Goal: Task Accomplishment & Management: Complete application form

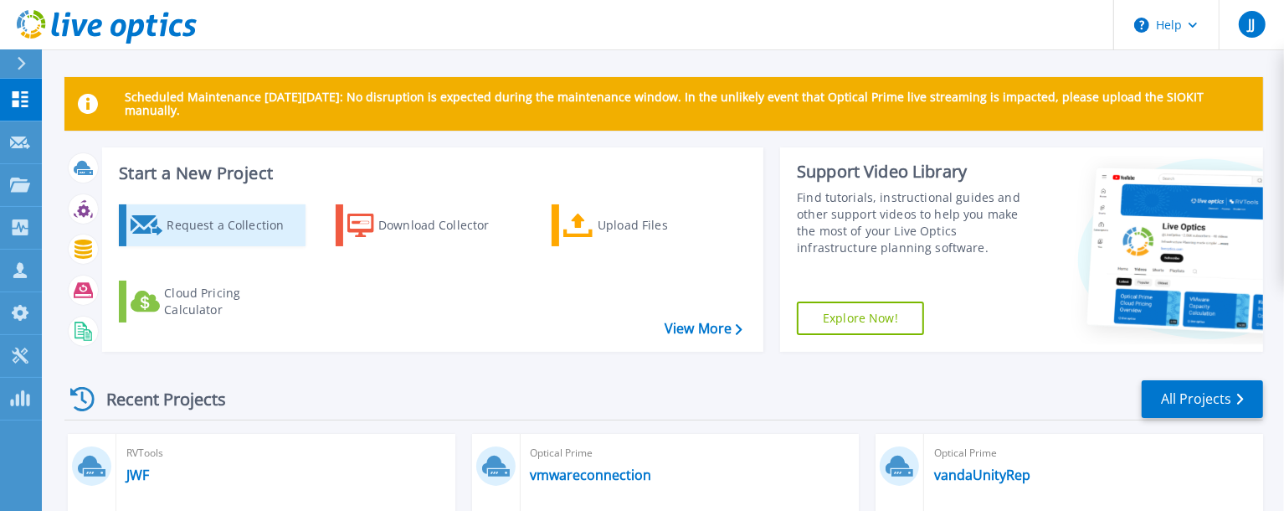
click at [239, 229] on link "Request a Collection" at bounding box center [212, 225] width 187 height 42
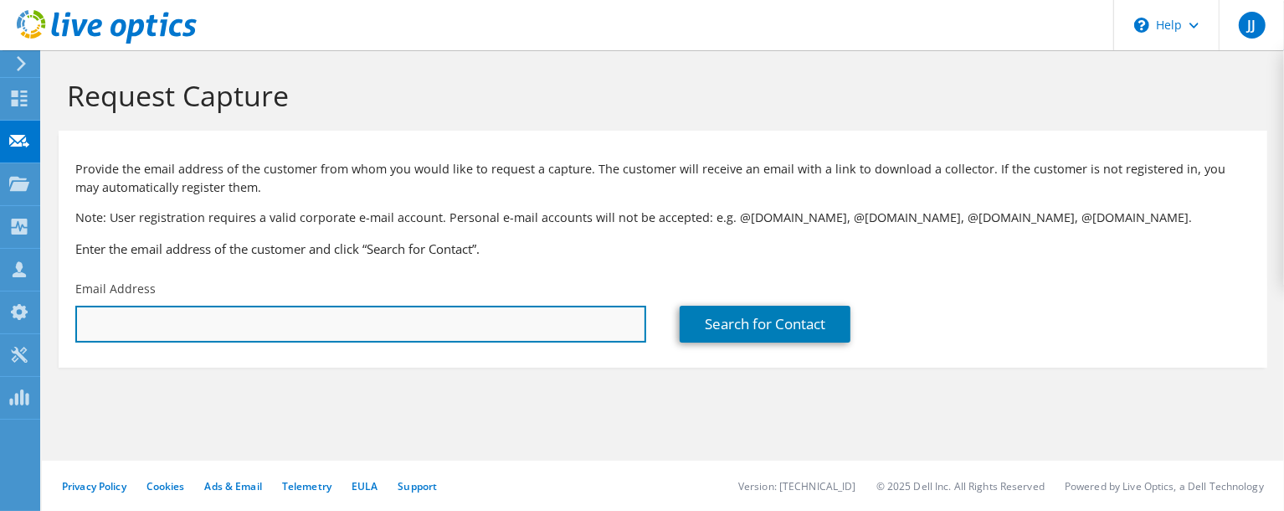
paste input "jengelke@solidiform.com"
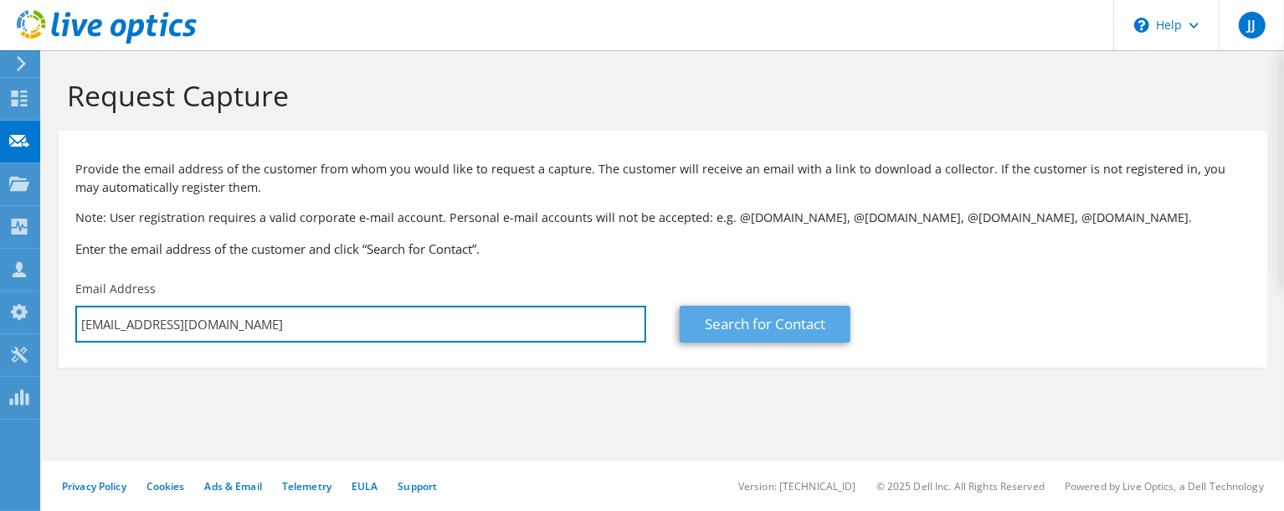
type input "jengelke@solidiform.com"
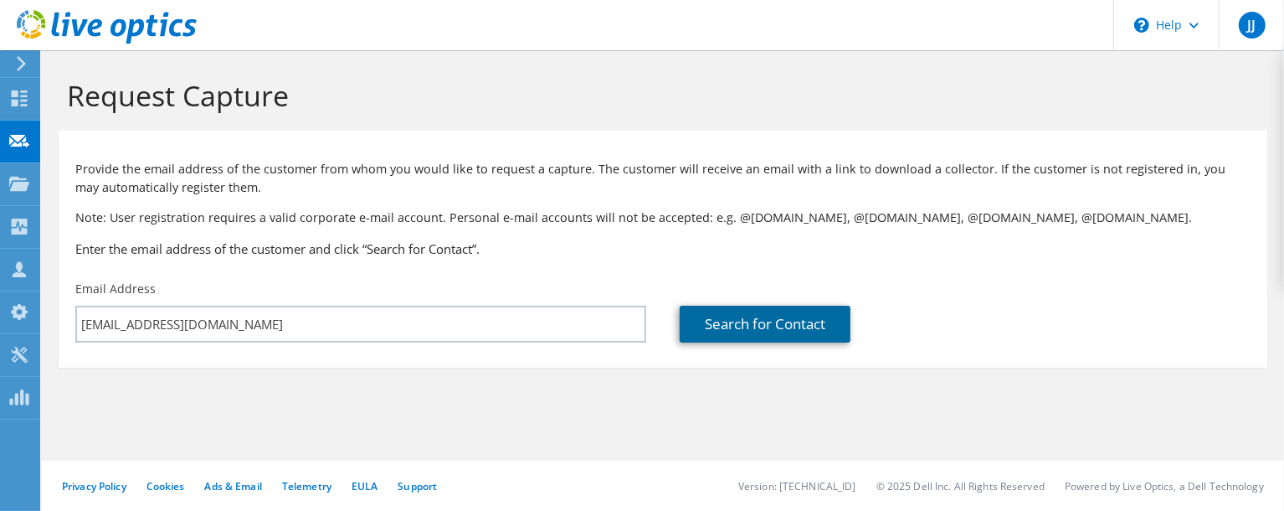
click at [706, 342] on link "Search for Contact" at bounding box center [765, 324] width 171 height 37
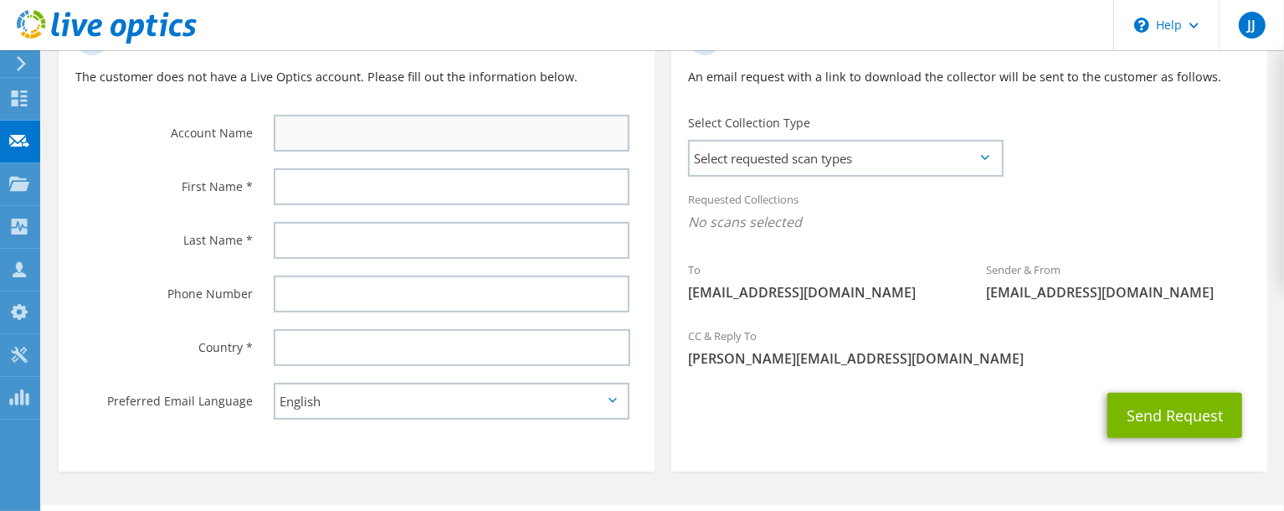
scroll to position [379, 0]
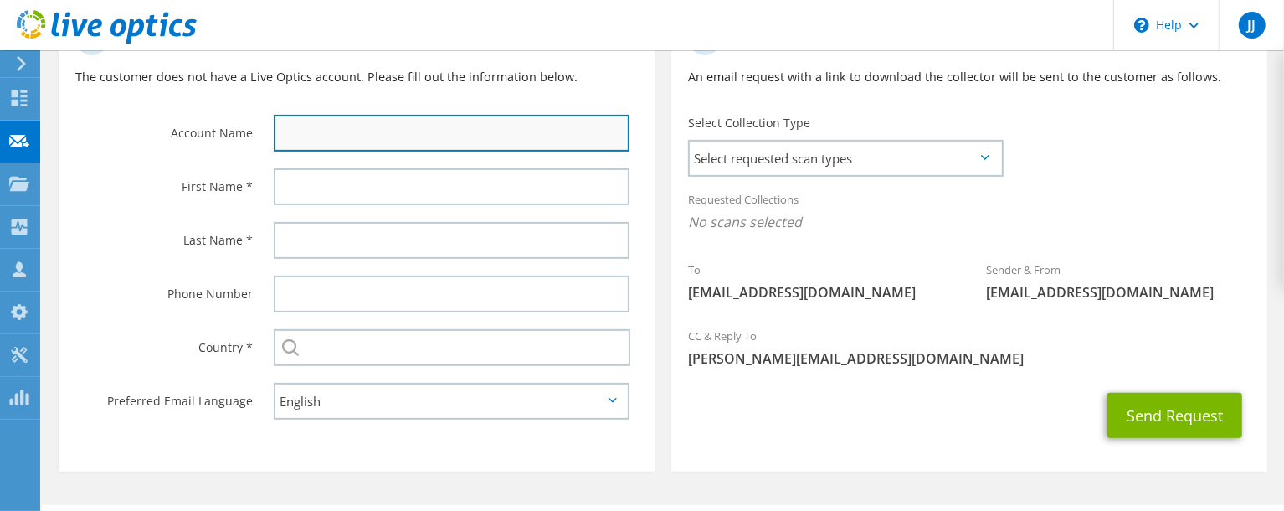
click at [342, 152] on input "text" at bounding box center [452, 133] width 356 height 37
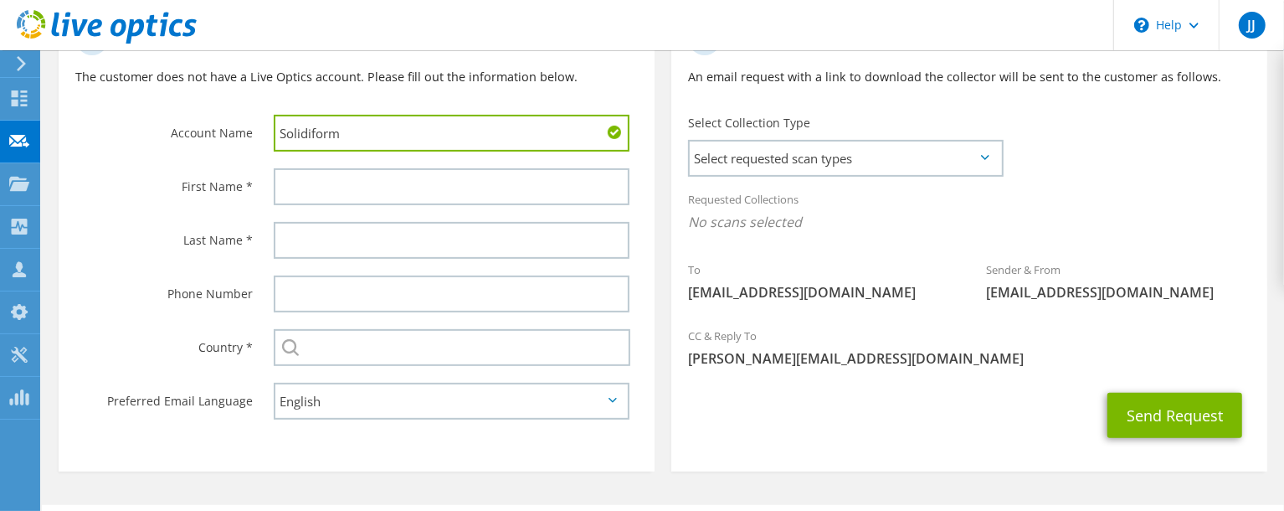
type input "Solidiform"
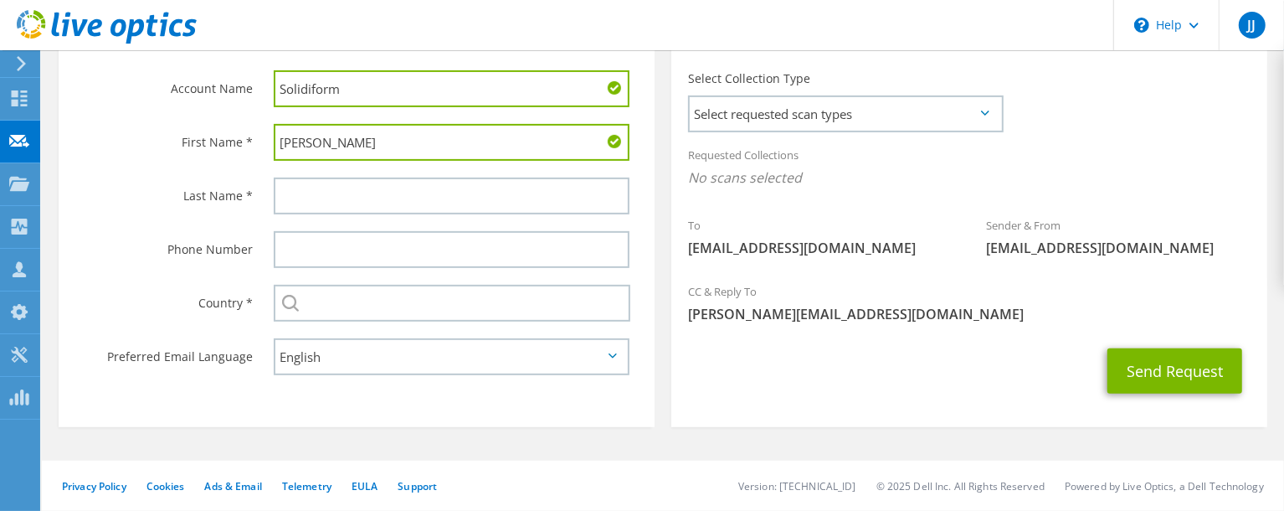
scroll to position [455, 0]
type input "Jeff"
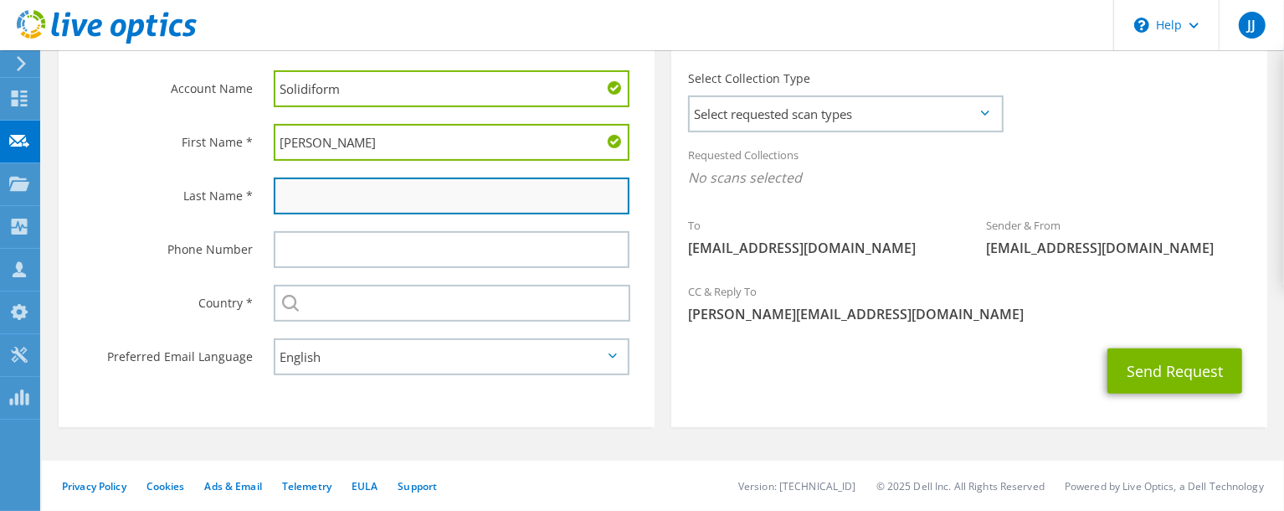
click at [345, 214] on input "text" at bounding box center [452, 195] width 356 height 37
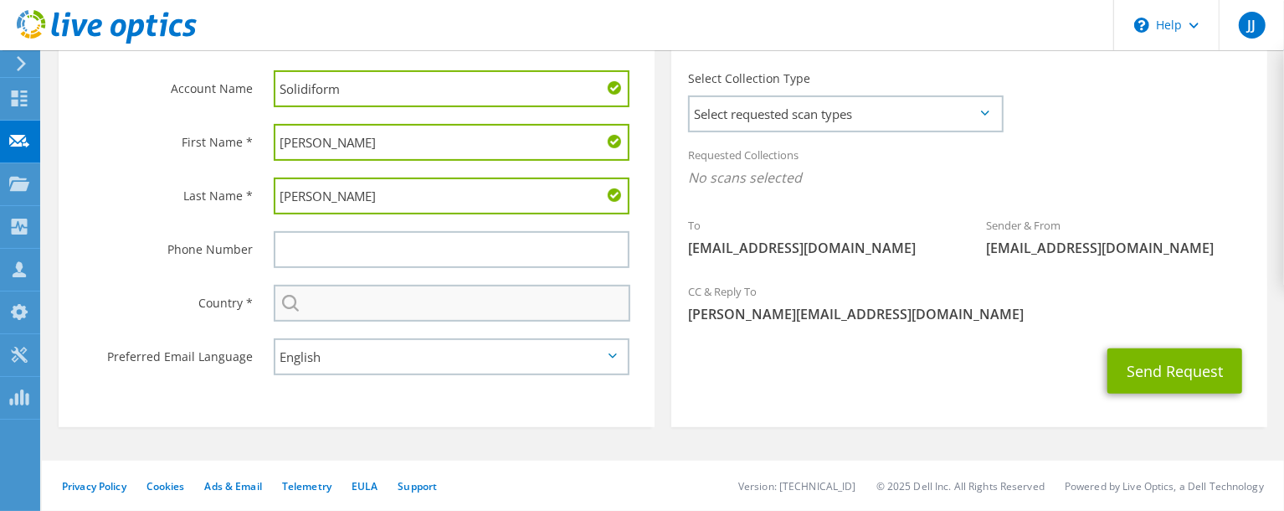
type input "Engelke"
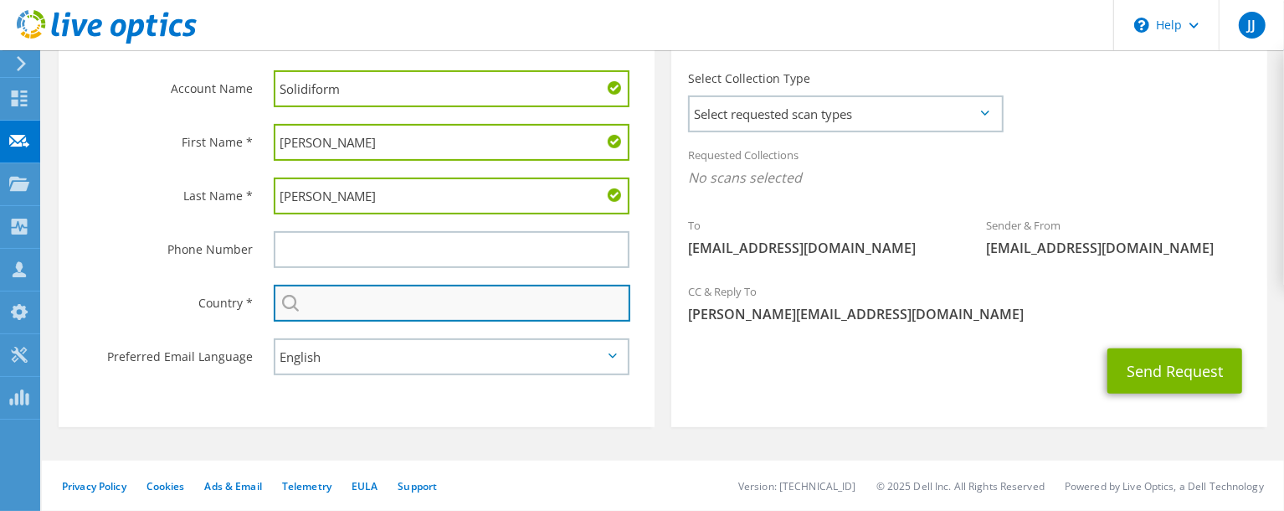
click at [360, 321] on input "text" at bounding box center [452, 303] width 357 height 37
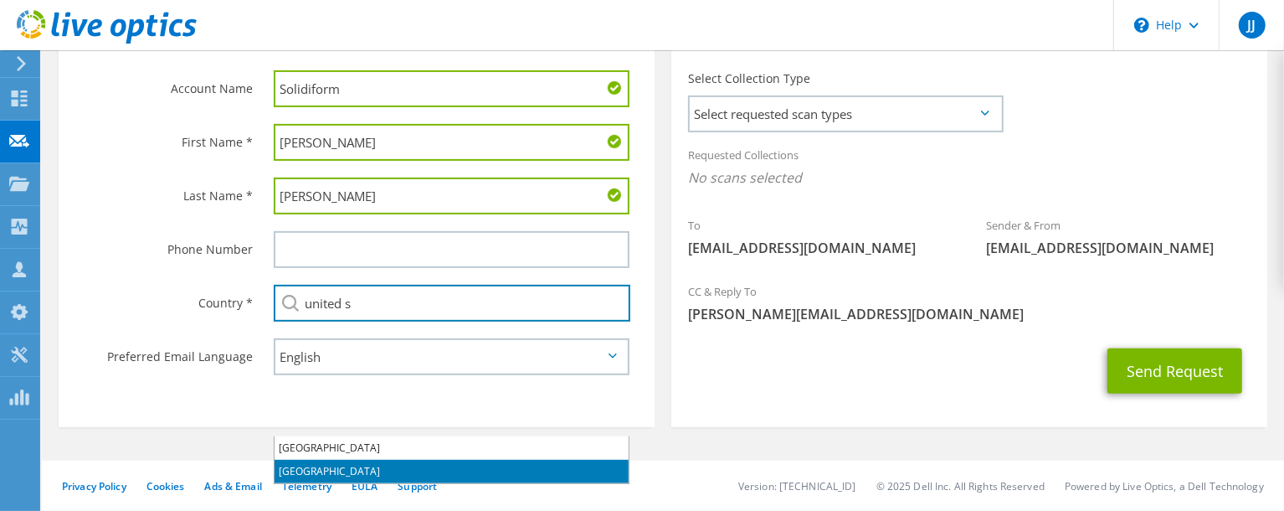
click at [360, 460] on li "United States" at bounding box center [452, 471] width 354 height 23
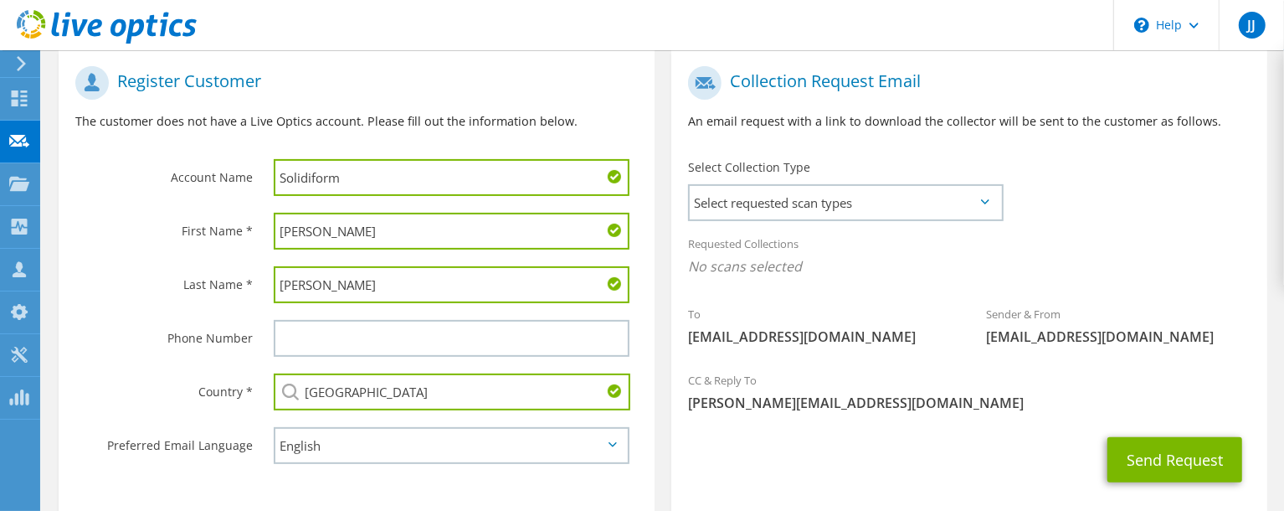
scroll to position [334, 0]
type input "United States"
click at [981, 220] on span "Select requested scan types" at bounding box center [845, 203] width 311 height 33
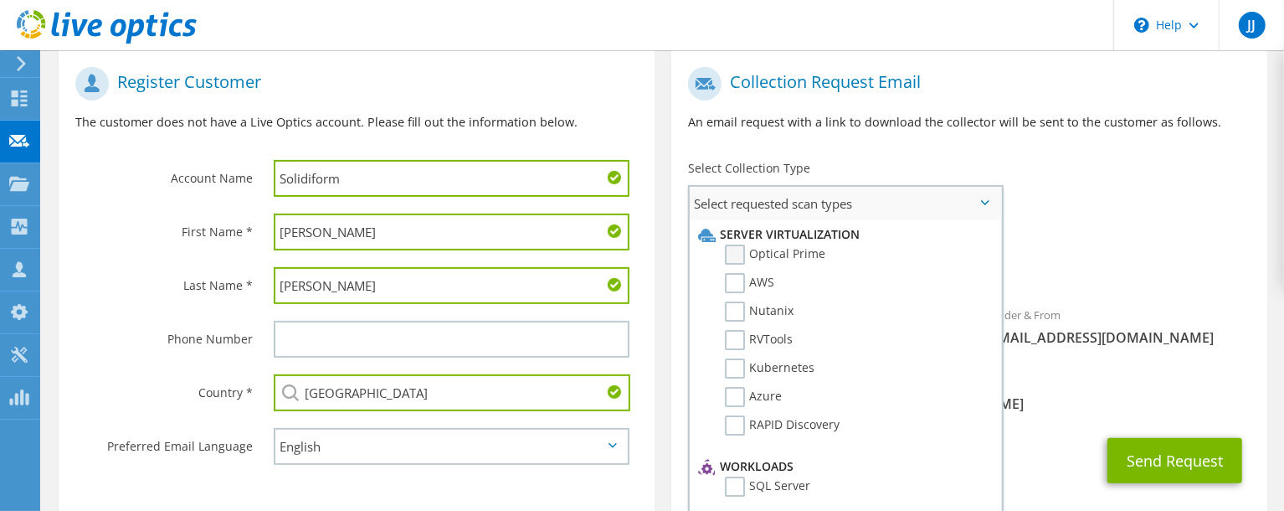
click at [734, 265] on label "Optical Prime" at bounding box center [775, 254] width 100 height 20
click at [0, 0] on input "Optical Prime" at bounding box center [0, 0] width 0 height 0
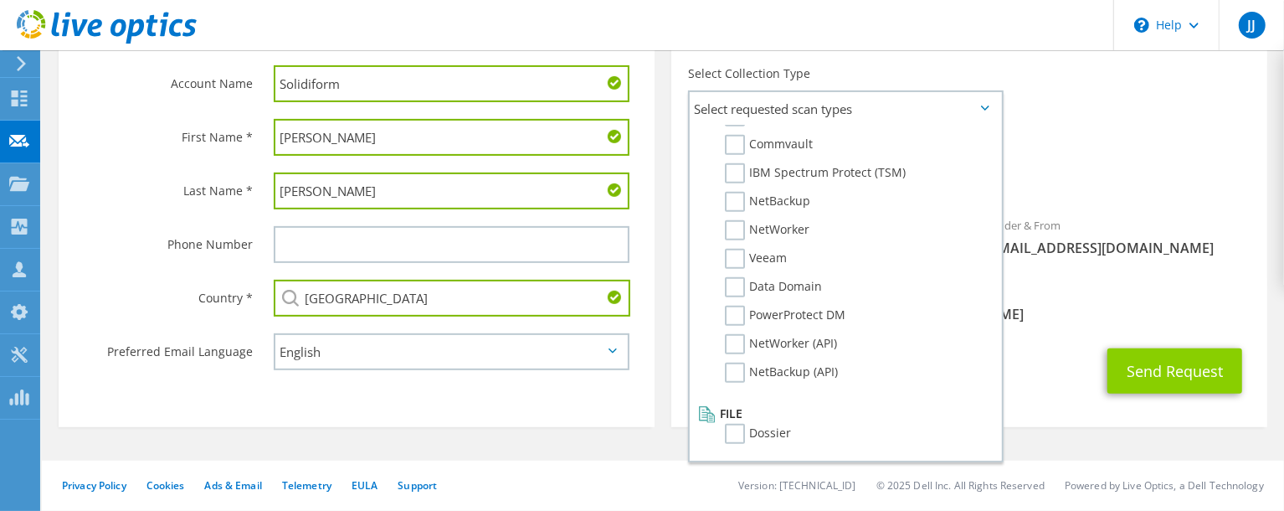
scroll to position [466, 0]
click at [1172, 394] on button "Send Request" at bounding box center [1175, 370] width 135 height 45
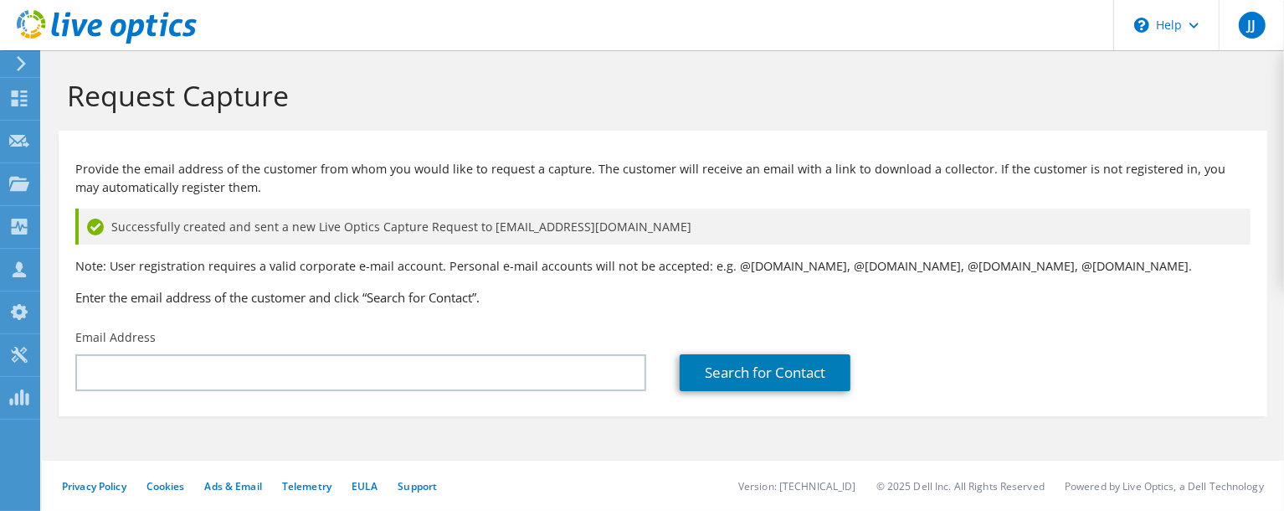
scroll to position [30, 0]
